Goal: Find specific page/section: Find specific page/section

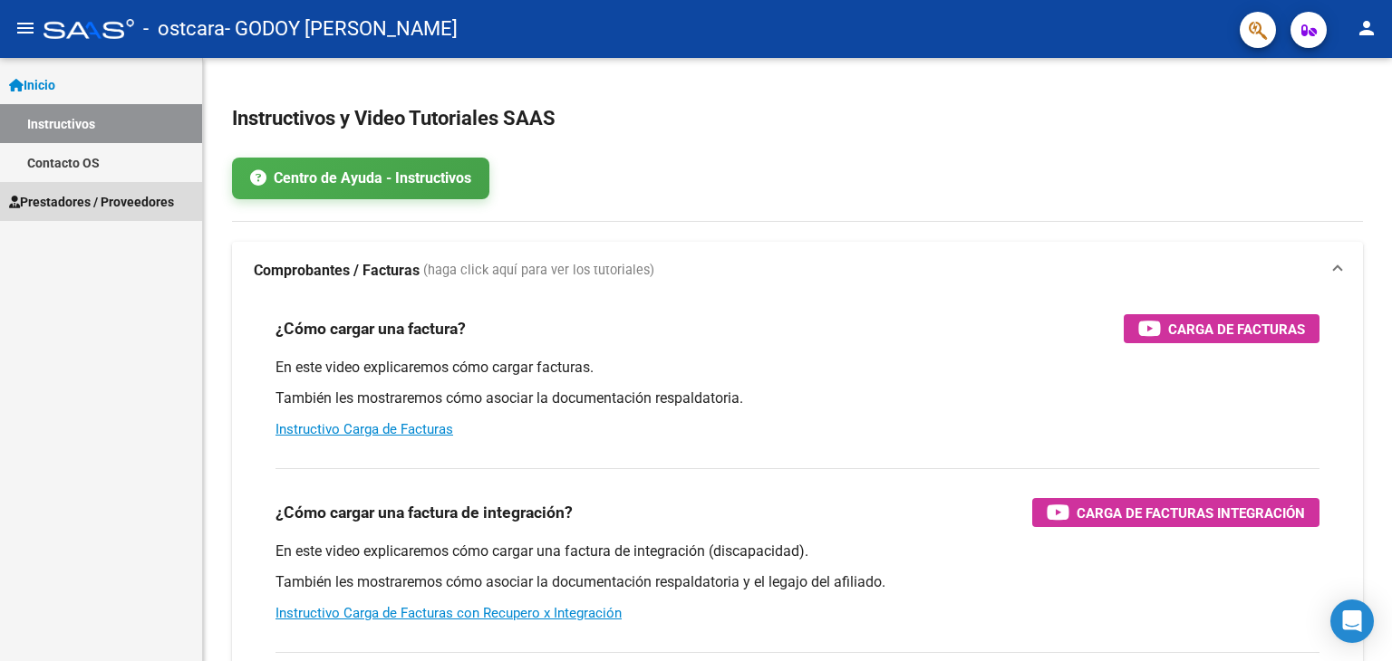
click at [145, 199] on span "Prestadores / Proveedores" at bounding box center [91, 202] width 165 height 20
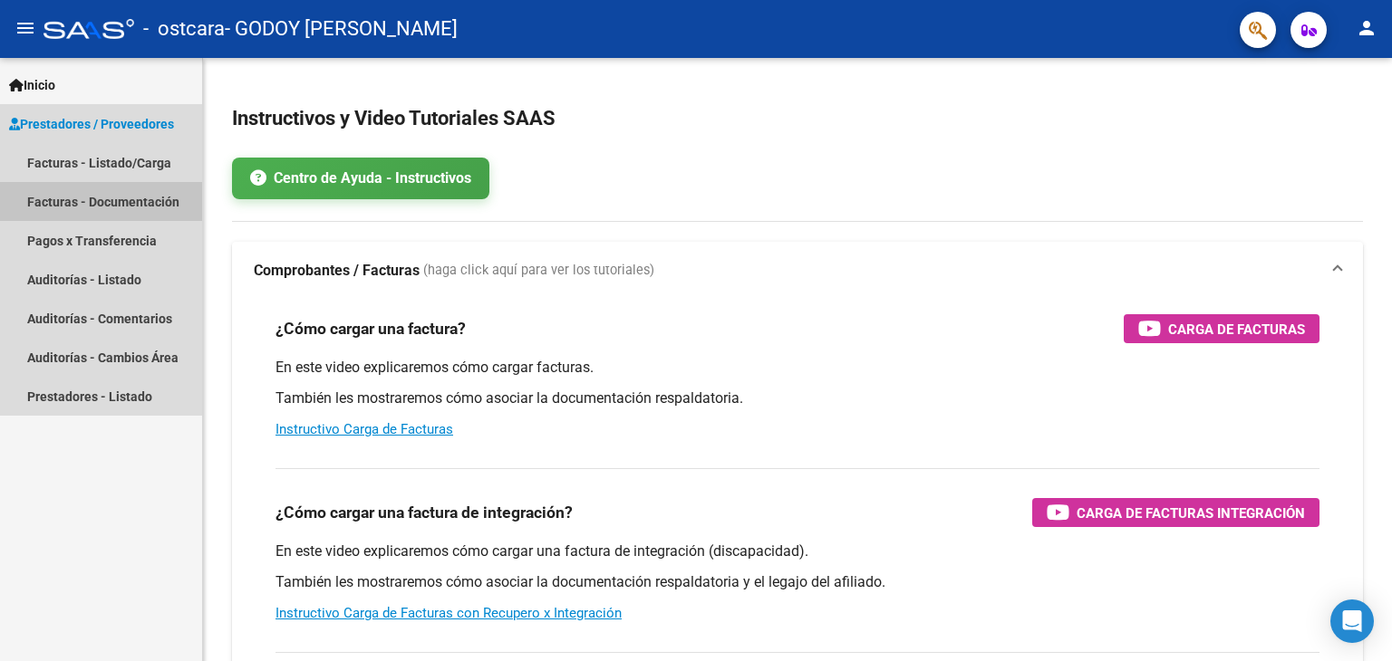
click at [145, 199] on link "Facturas - Documentación" at bounding box center [101, 201] width 202 height 39
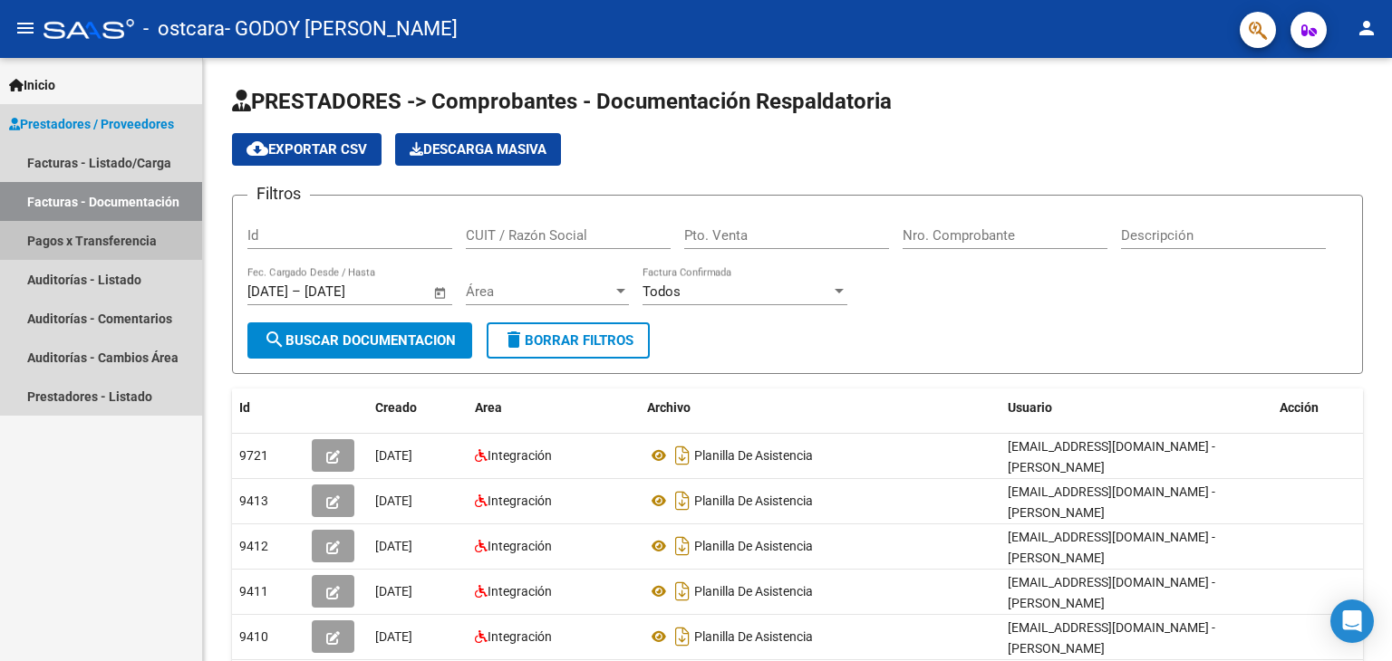
click at [127, 242] on link "Pagos x Transferencia" at bounding box center [101, 240] width 202 height 39
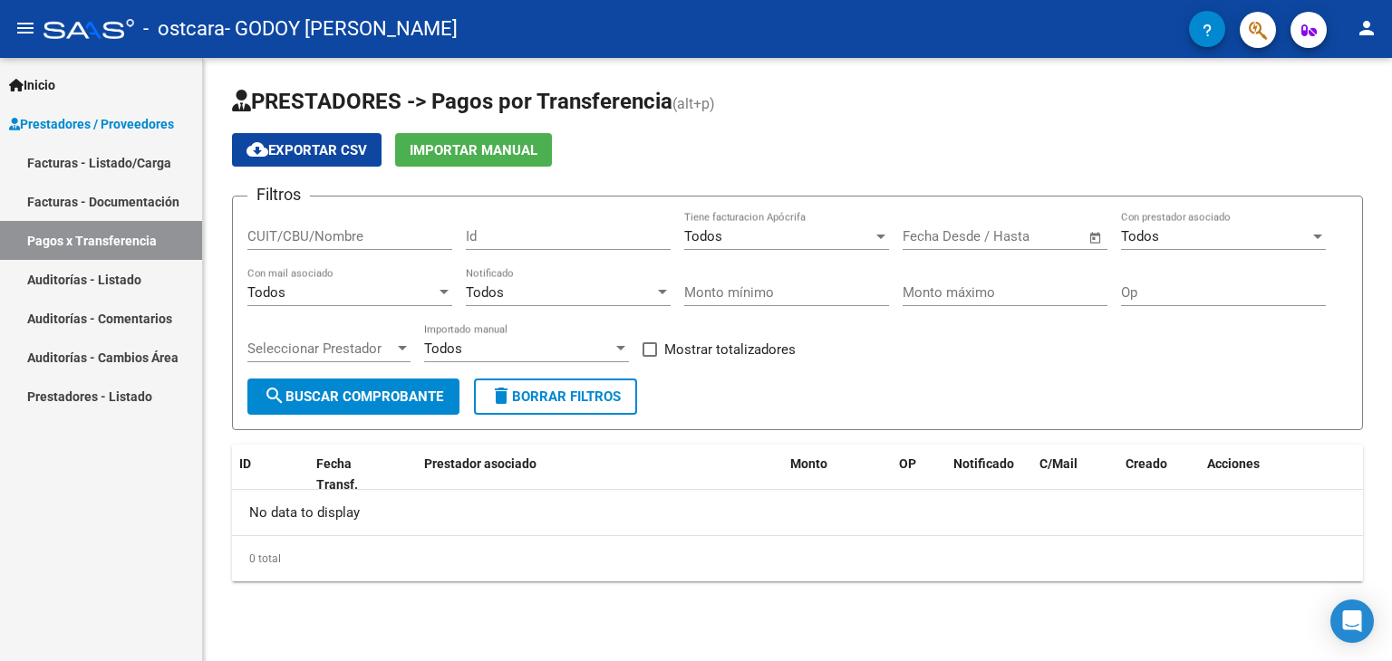
click at [576, 425] on form "Filtros CUIT/CBU/Nombre Id Todos Tiene facturacion Apócrifa Fecha inicio – Fech…" at bounding box center [797, 313] width 1131 height 235
click at [109, 189] on link "Facturas - Documentación" at bounding box center [101, 201] width 202 height 39
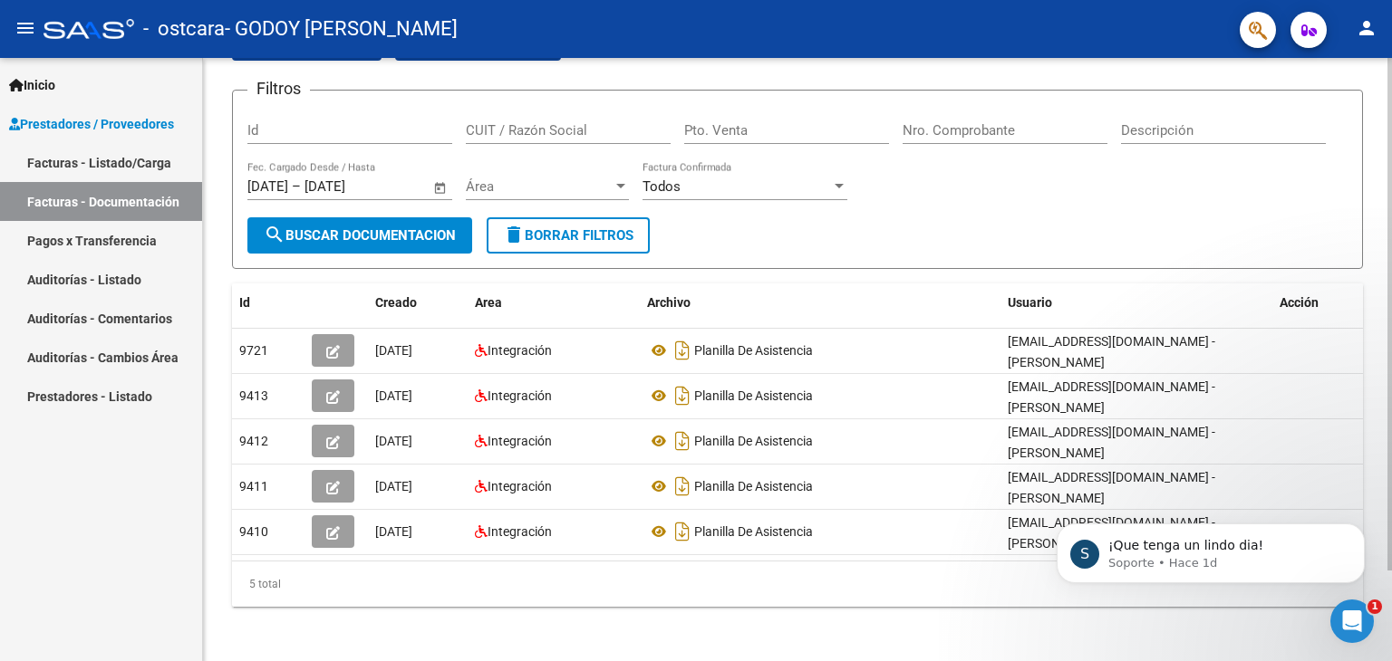
scroll to position [106, 0]
click at [1391, 459] on div at bounding box center [1389, 402] width 5 height 513
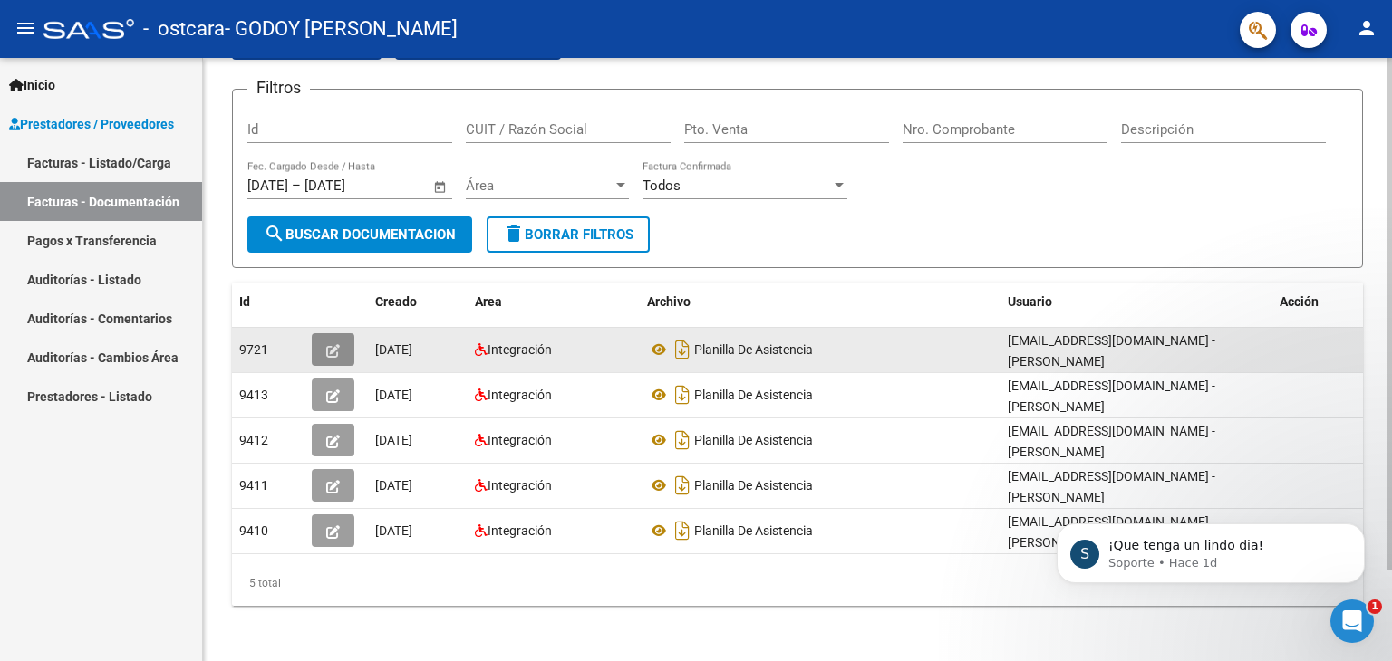
click at [331, 352] on icon "button" at bounding box center [333, 351] width 14 height 14
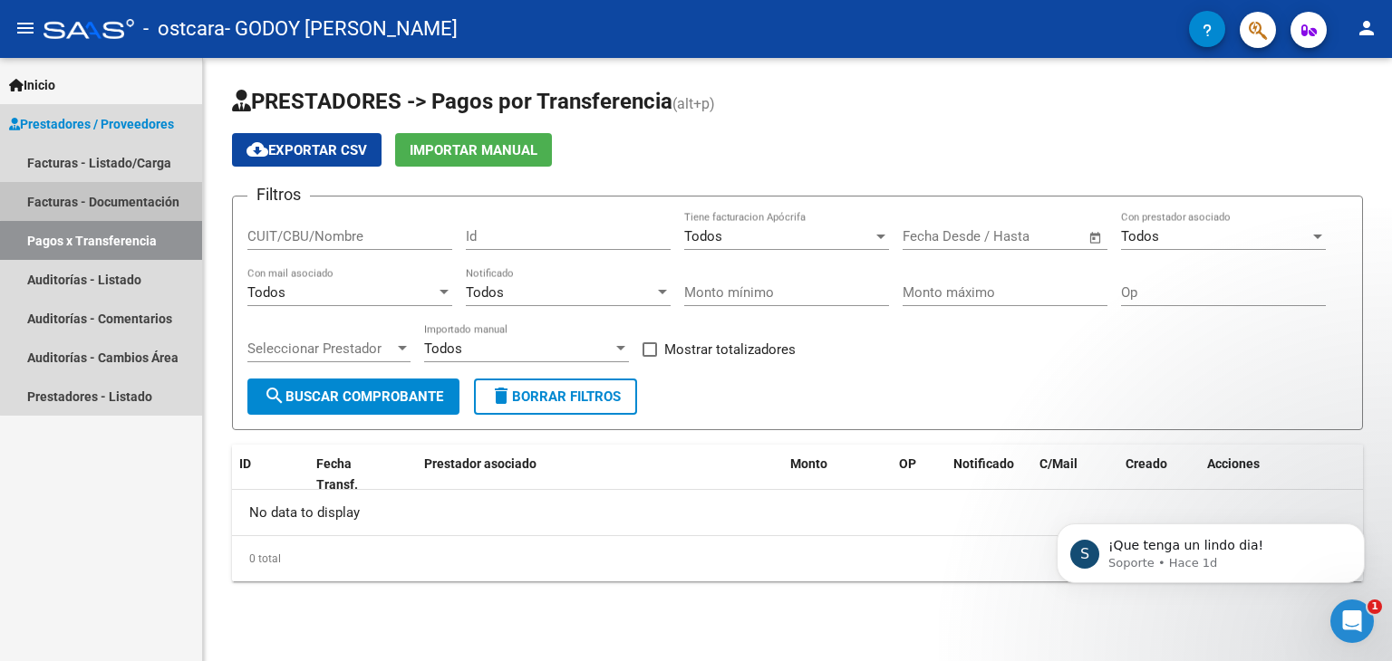
click at [136, 193] on link "Facturas - Documentación" at bounding box center [101, 201] width 202 height 39
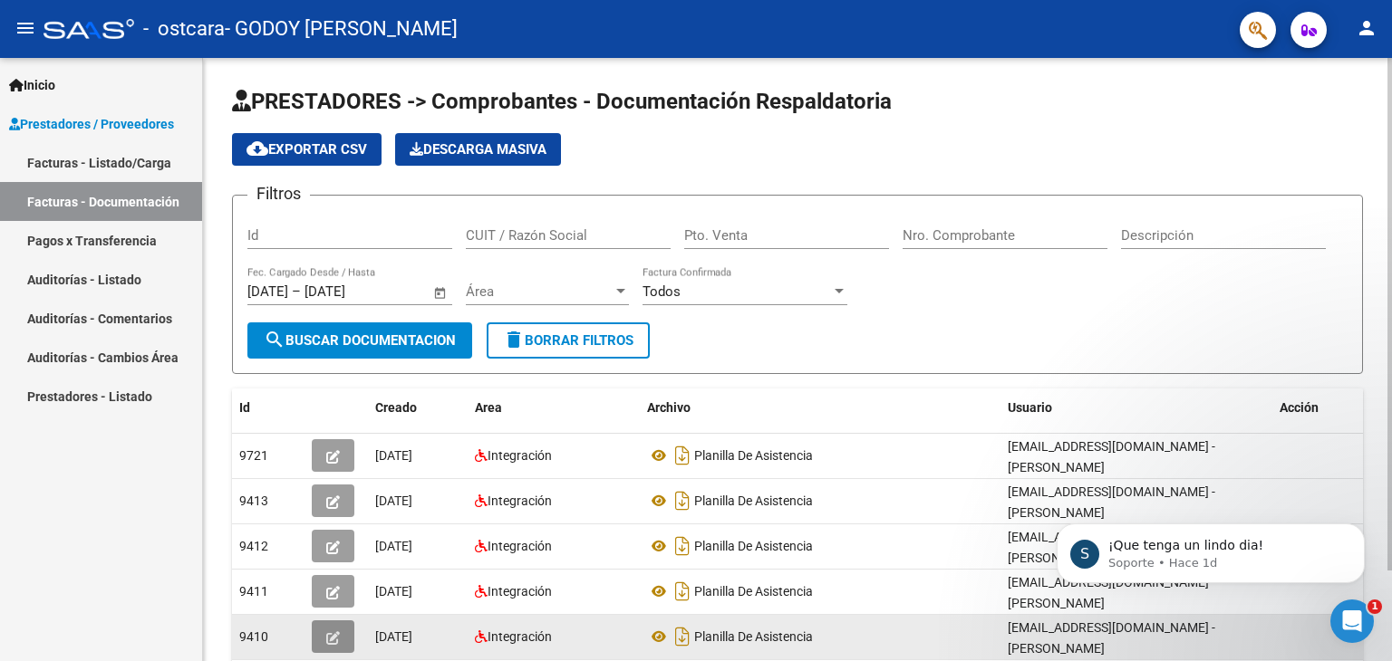
click at [333, 637] on icon "button" at bounding box center [333, 638] width 14 height 14
